Goal: Task Accomplishment & Management: Use online tool/utility

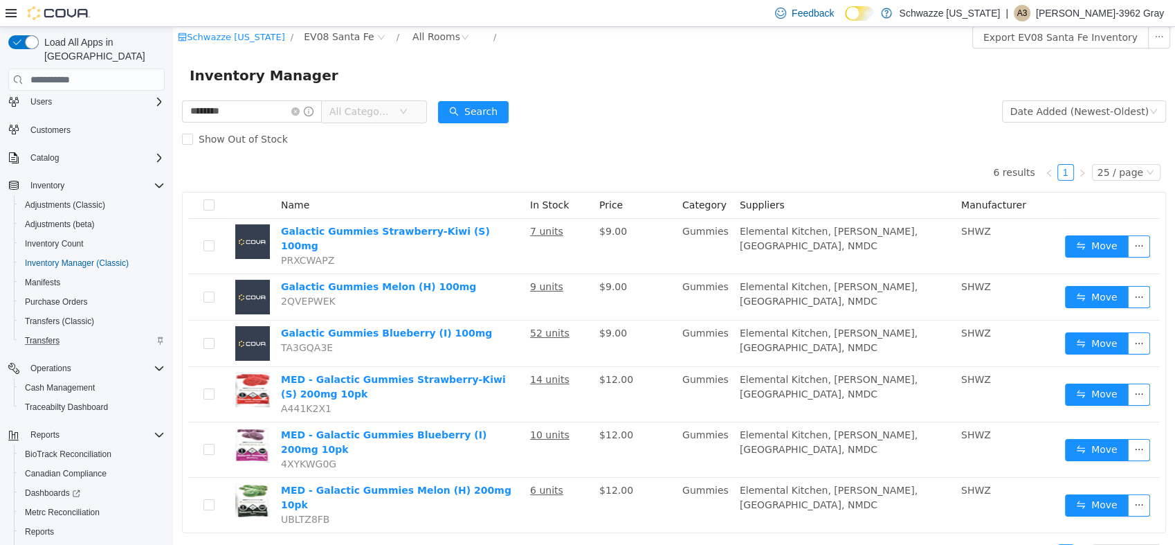
scroll to position [82, 0]
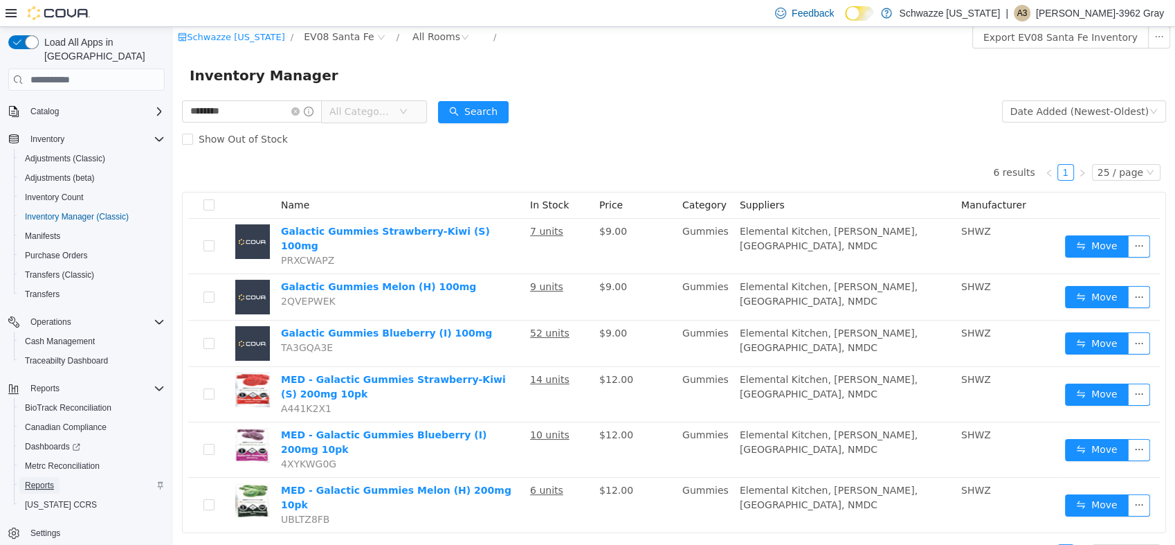
click at [53, 480] on span "Reports" at bounding box center [39, 485] width 29 height 11
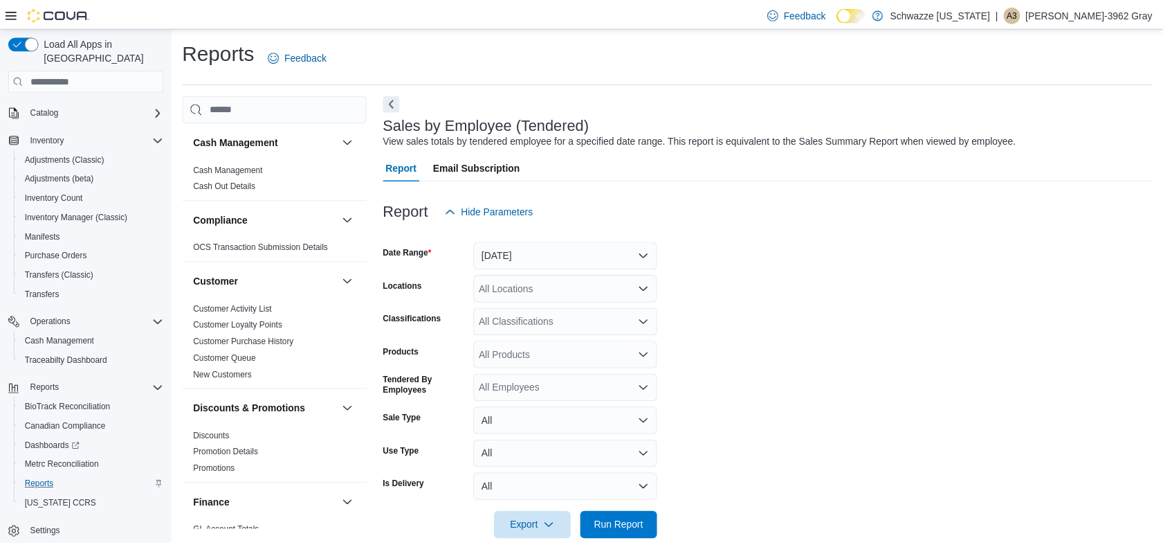
scroll to position [24, 0]
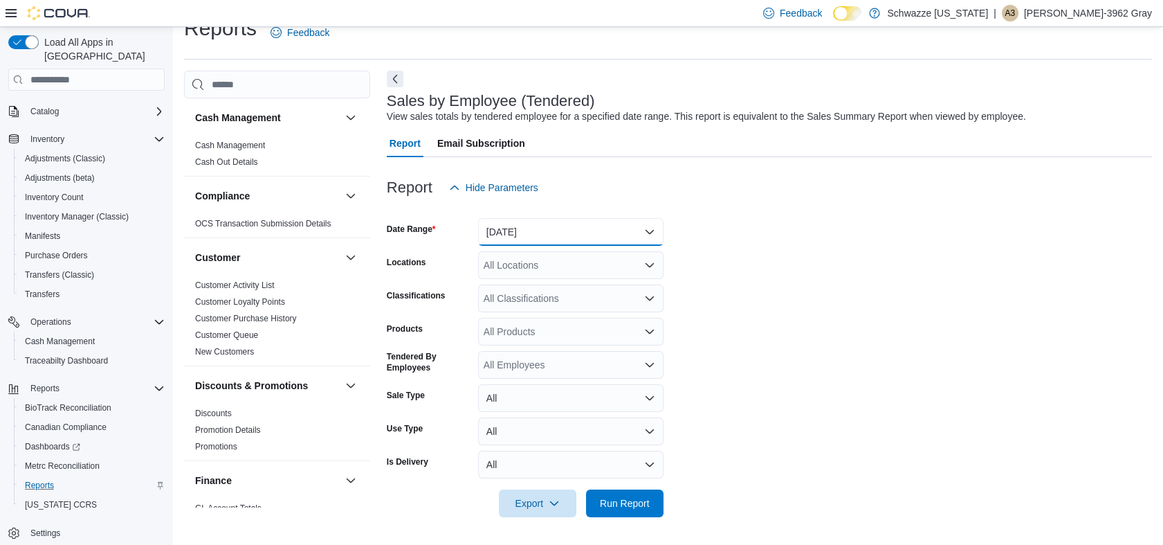
click at [535, 227] on button "[DATE]" at bounding box center [570, 232] width 185 height 28
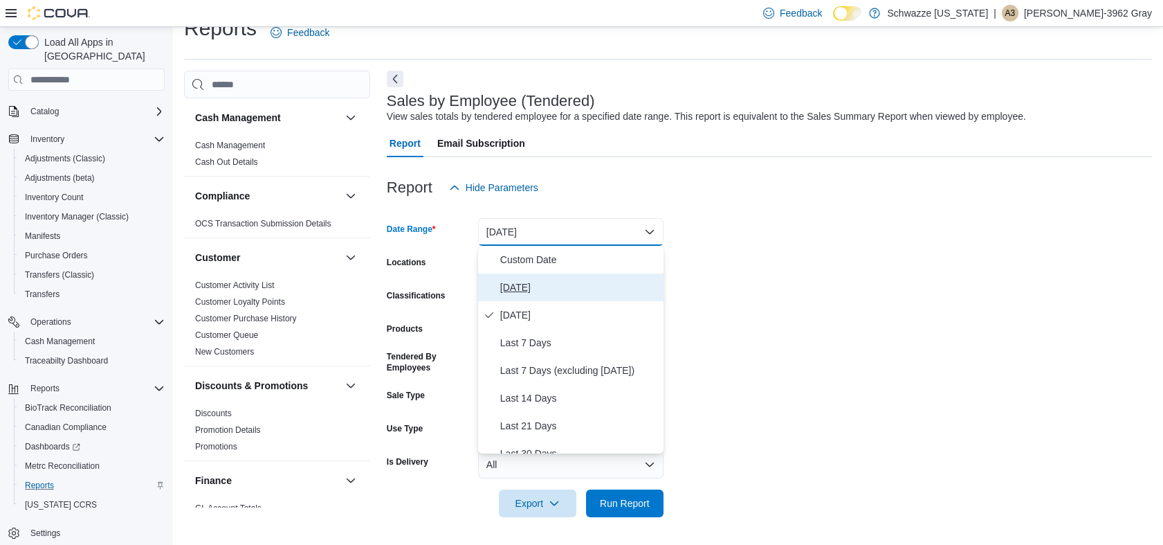
click at [551, 286] on span "[DATE]" at bounding box center [579, 287] width 158 height 17
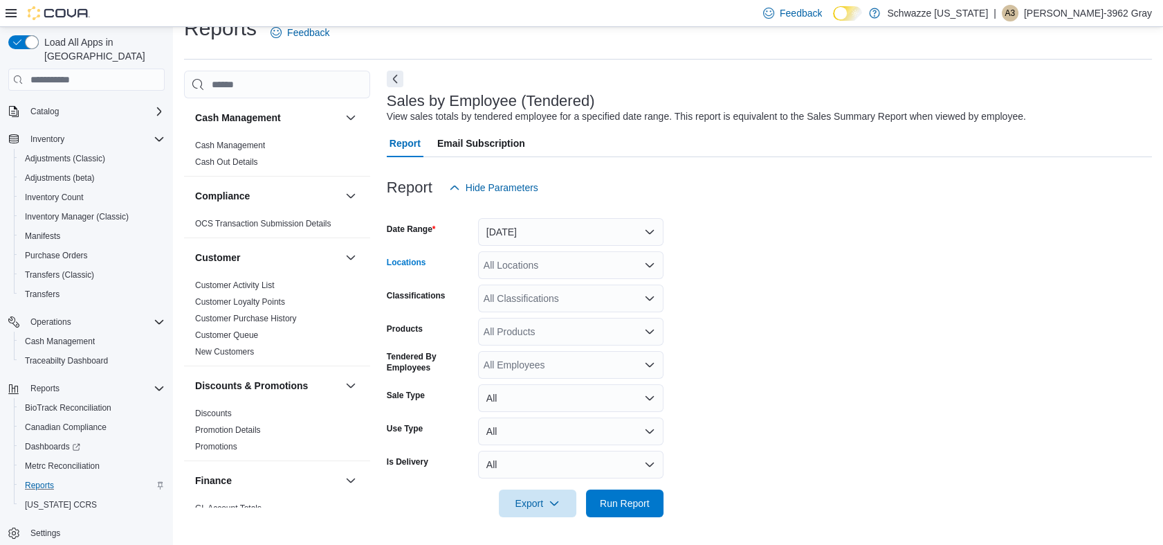
click at [545, 272] on div "All Locations" at bounding box center [570, 265] width 185 height 28
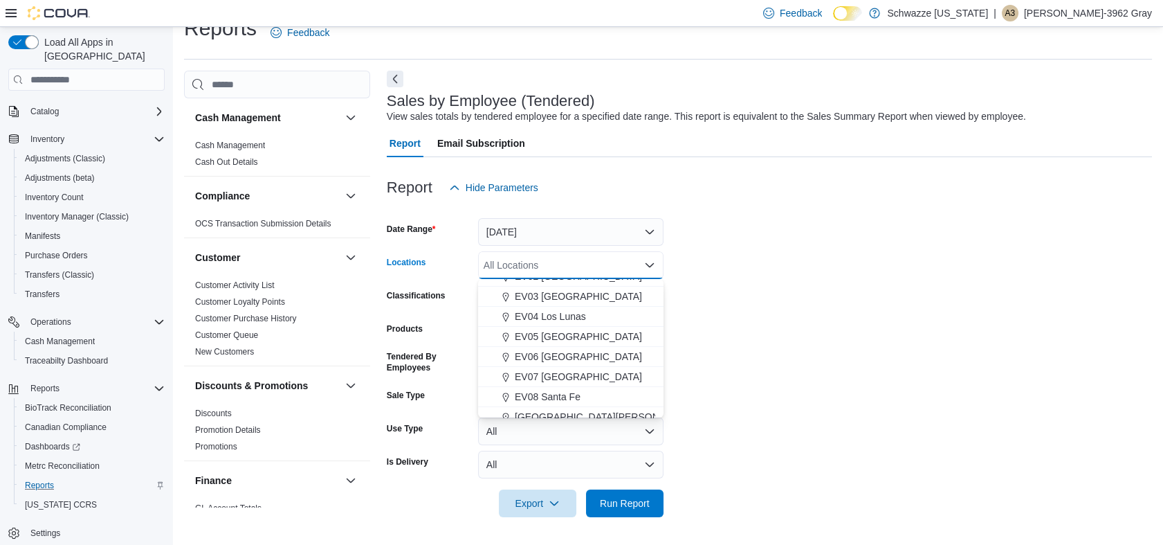
scroll to position [154, 0]
click at [554, 313] on span "EV08 Santa Fe" at bounding box center [548, 316] width 66 height 14
click at [626, 499] on span "Run Report" at bounding box center [625, 502] width 50 height 14
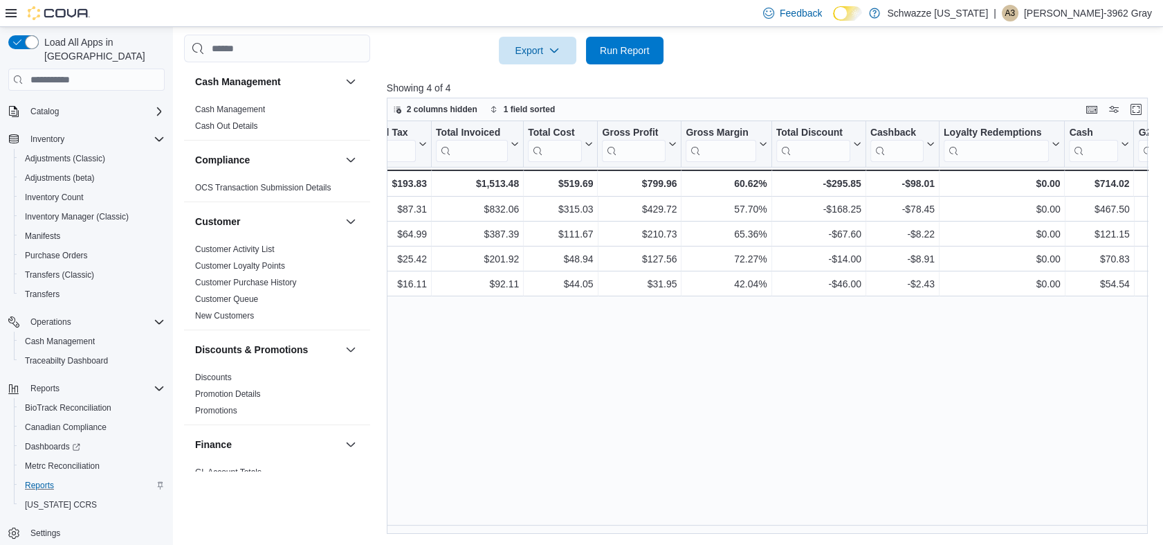
scroll to position [0, 923]
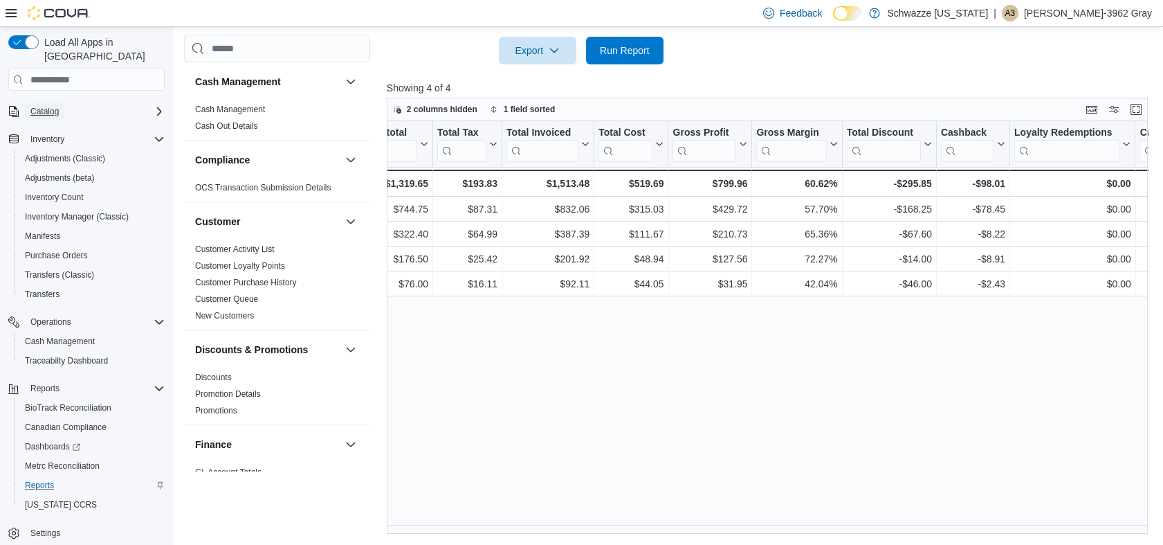
click at [40, 106] on span "Catalog" at bounding box center [44, 111] width 28 height 11
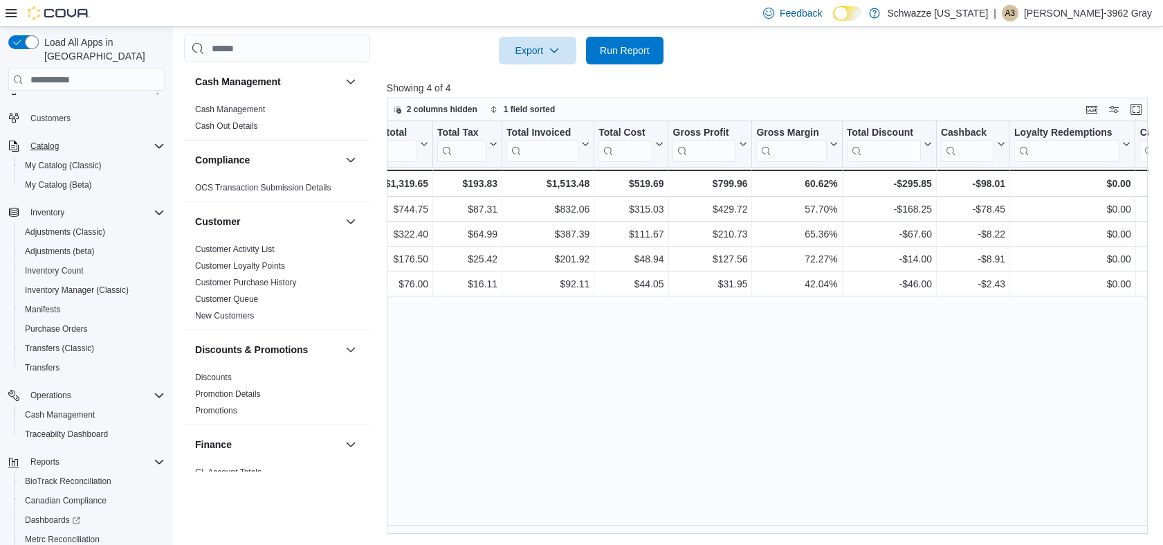
scroll to position [0, 0]
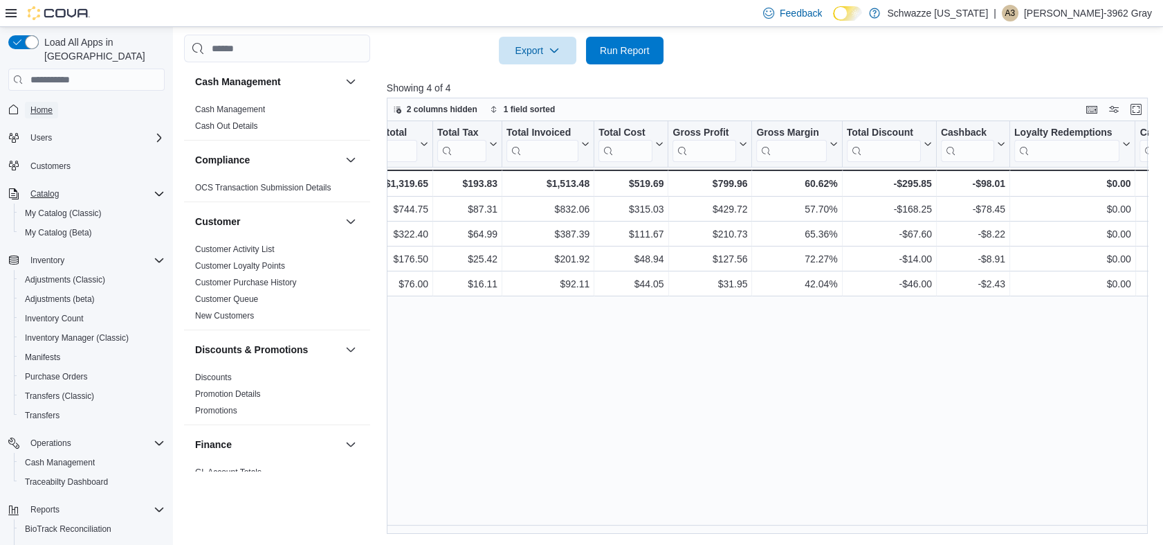
click at [40, 104] on span "Home" at bounding box center [41, 109] width 22 height 11
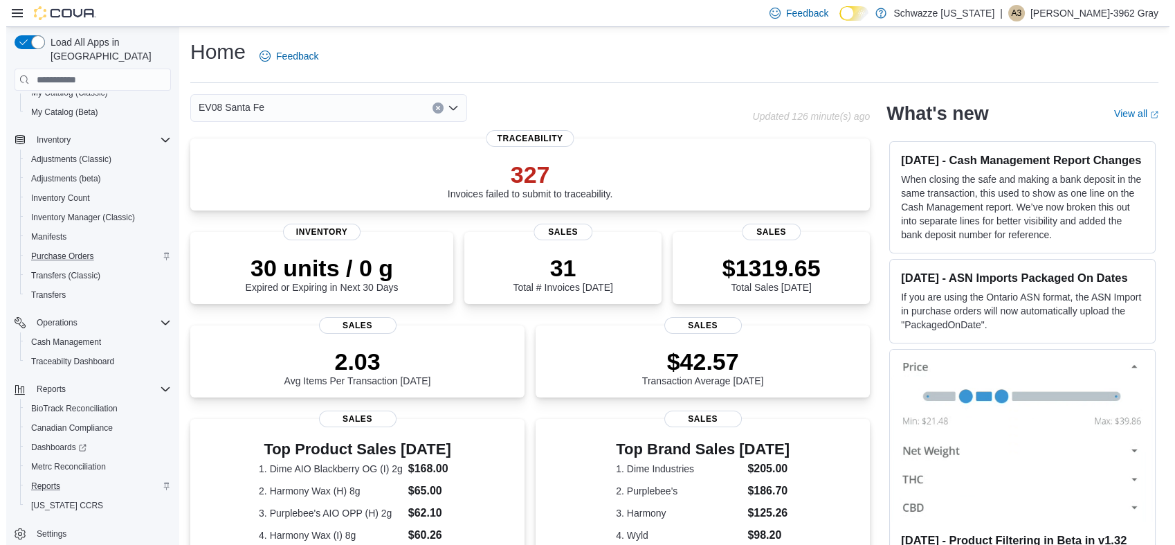
scroll to position [121, 0]
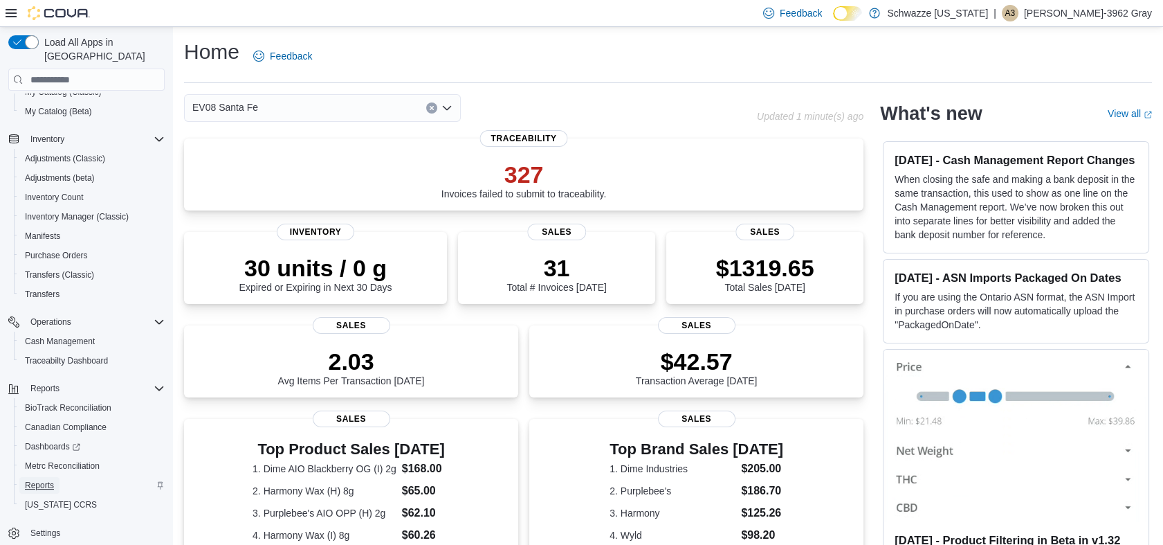
click at [47, 480] on span "Reports" at bounding box center [39, 485] width 29 height 11
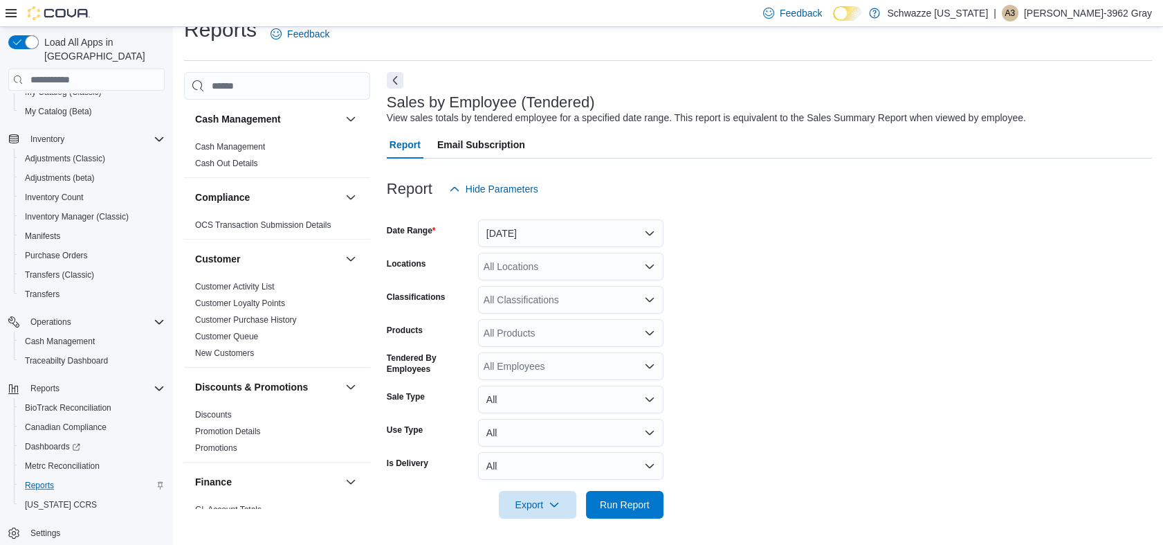
scroll to position [24, 0]
click at [542, 228] on button "[DATE]" at bounding box center [570, 232] width 185 height 28
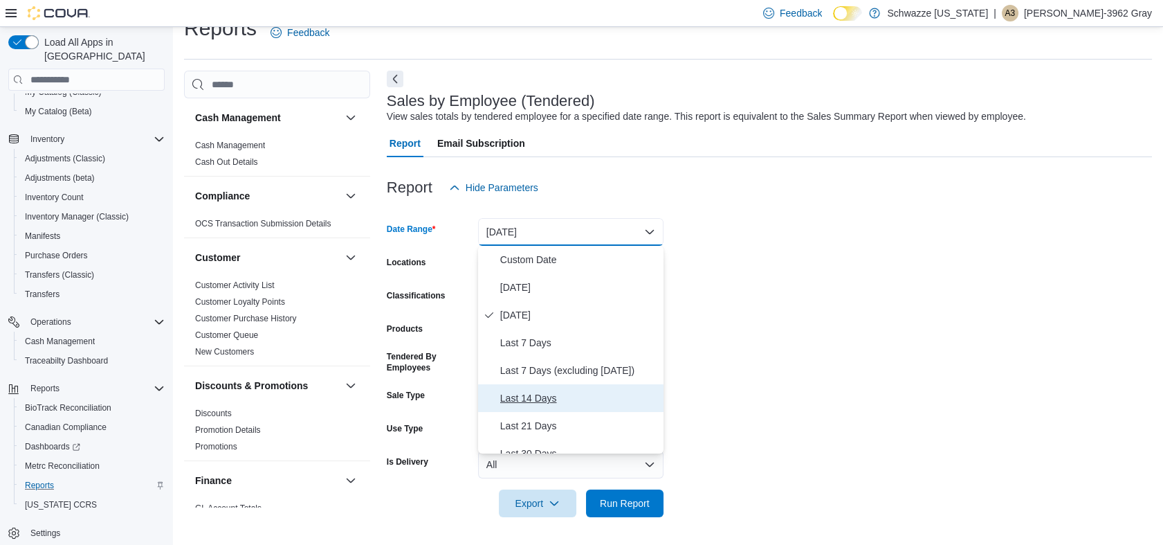
click at [550, 393] on span "Last 14 Days" at bounding box center [579, 398] width 158 height 17
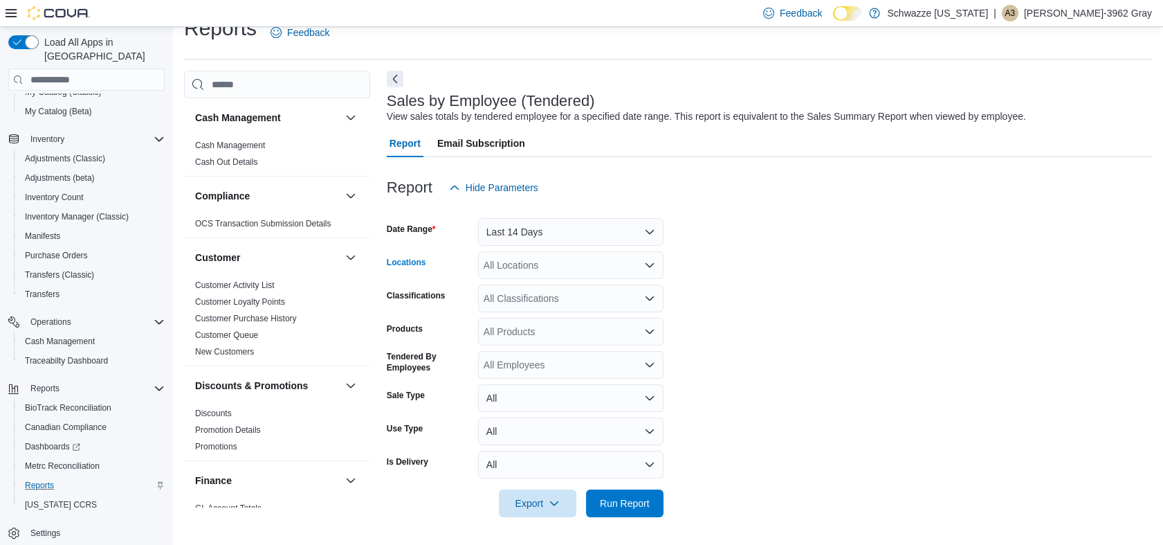
click at [555, 264] on div "All Locations" at bounding box center [570, 265] width 185 height 28
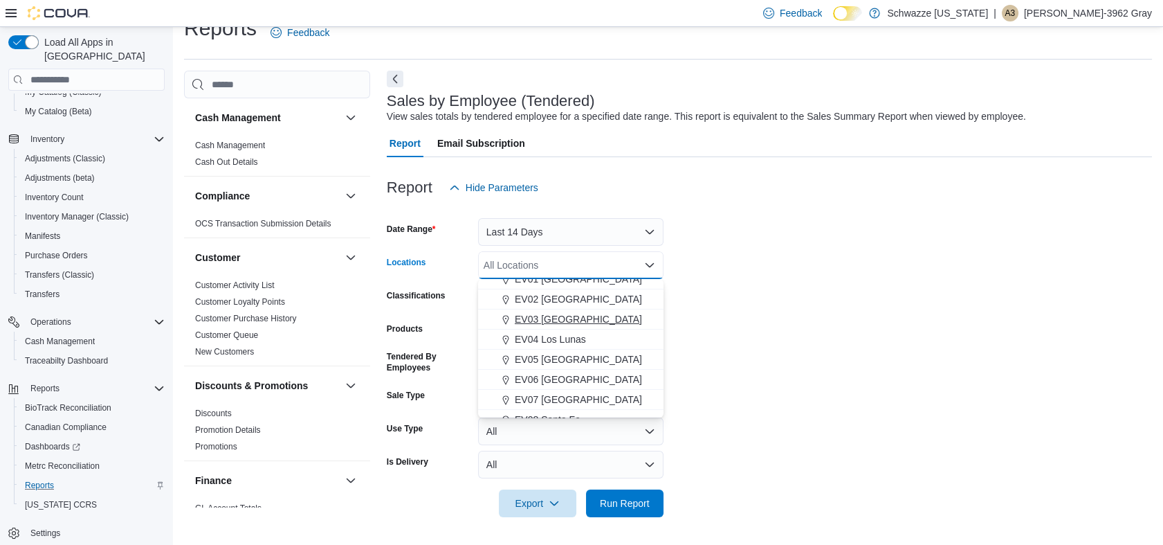
scroll to position [77, 0]
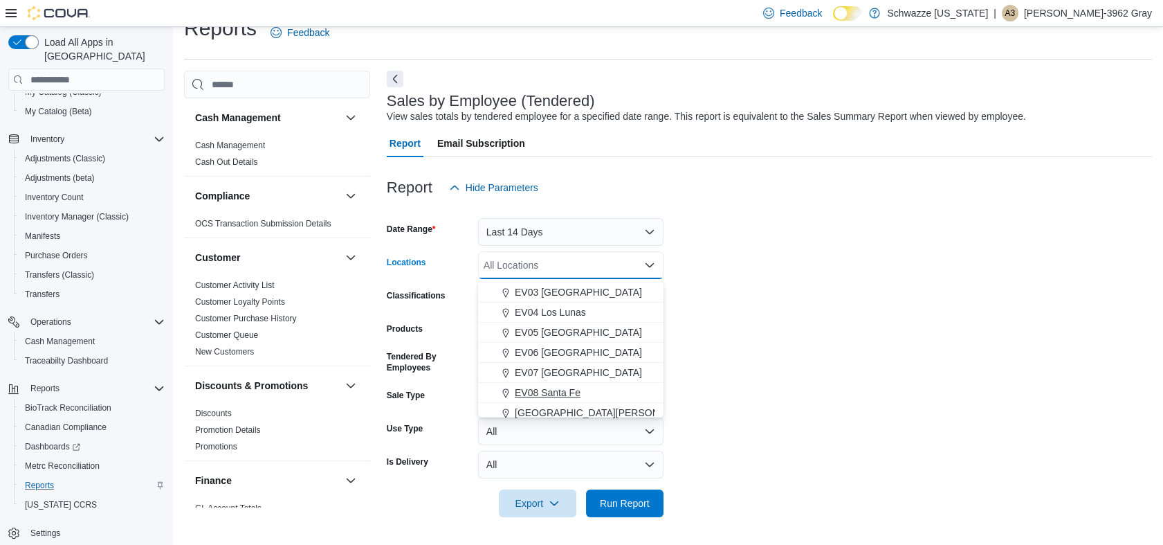
click at [554, 387] on span "EV08 Santa Fe" at bounding box center [548, 392] width 66 height 14
click at [615, 500] on span "Run Report" at bounding box center [625, 502] width 50 height 14
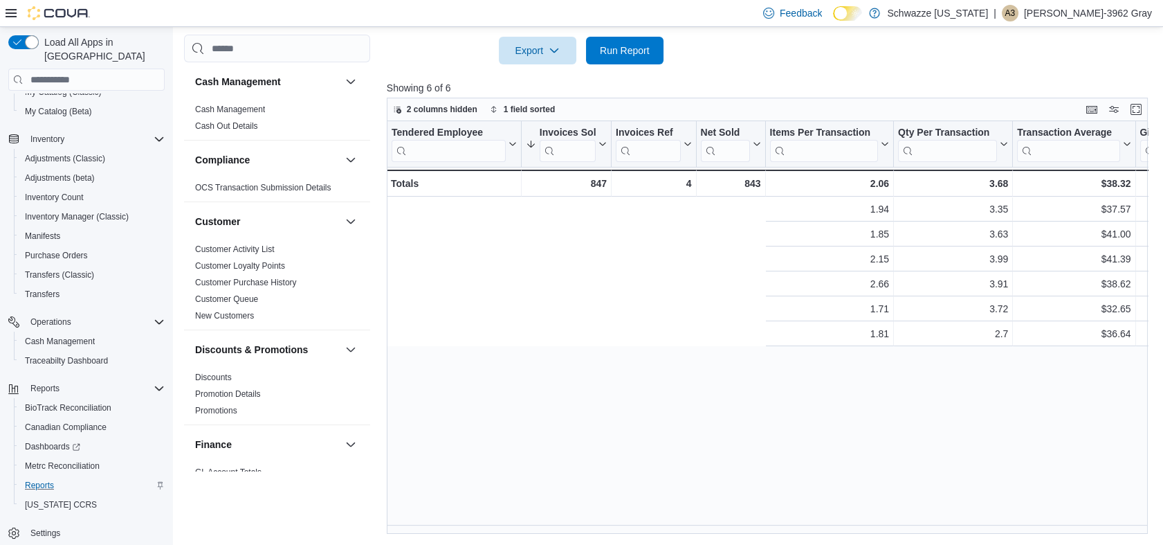
scroll to position [0, 1517]
